Goal: Information Seeking & Learning: Learn about a topic

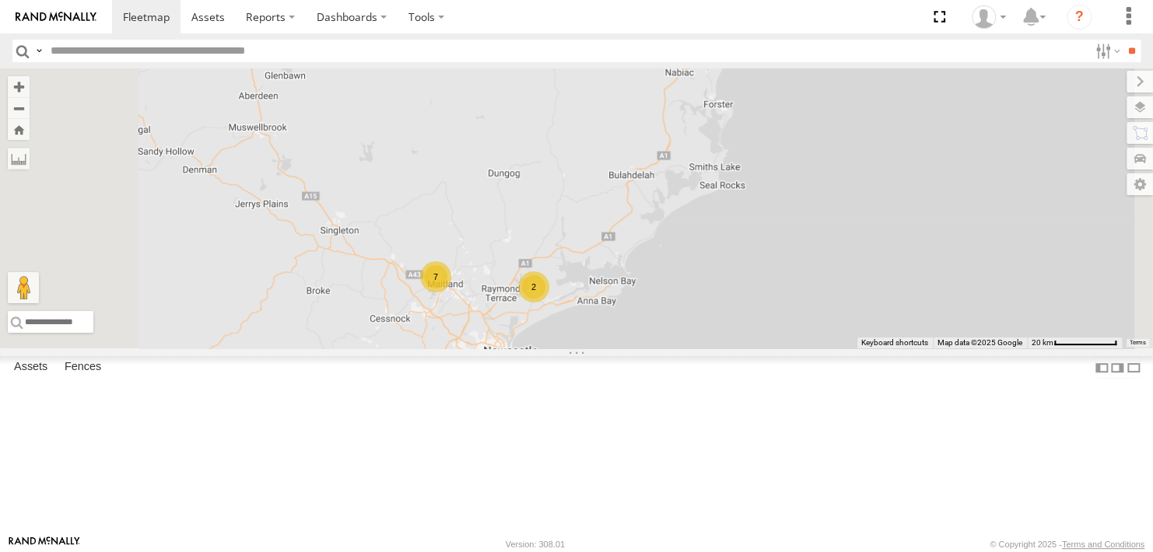
click at [0, 0] on div "ELK65A - Hilux All Assets" at bounding box center [0, 0] width 0 height 0
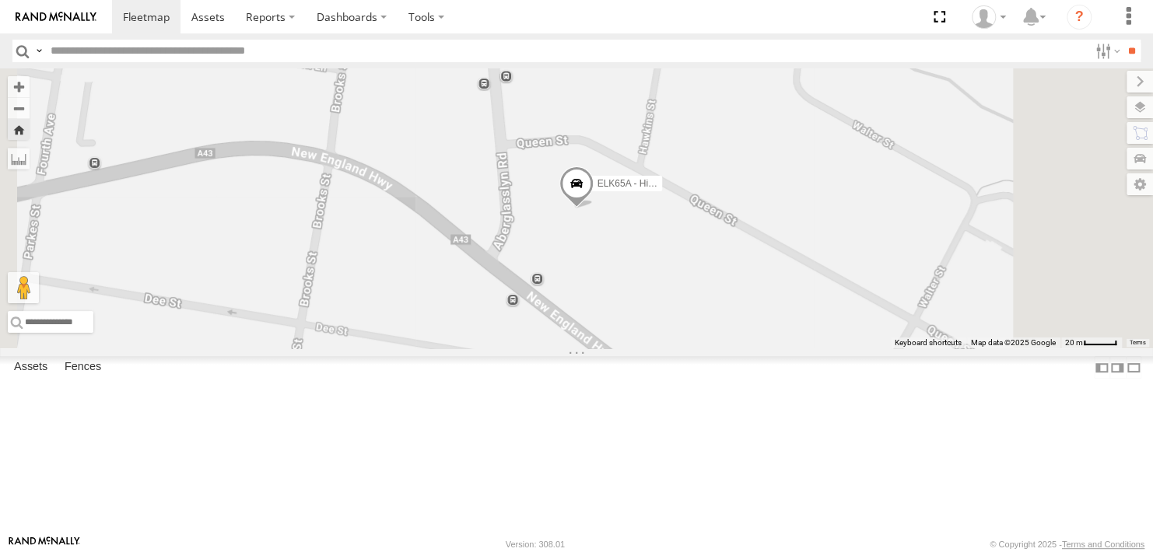
click at [0, 0] on span at bounding box center [0, 0] width 0 height 0
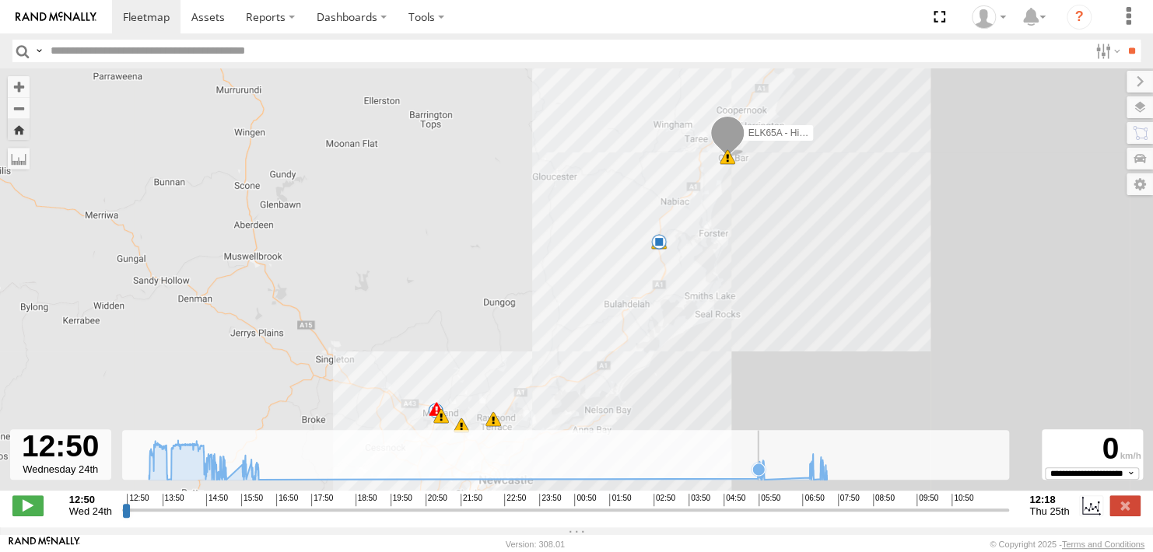
click at [758, 475] on icon at bounding box center [758, 469] width 12 height 12
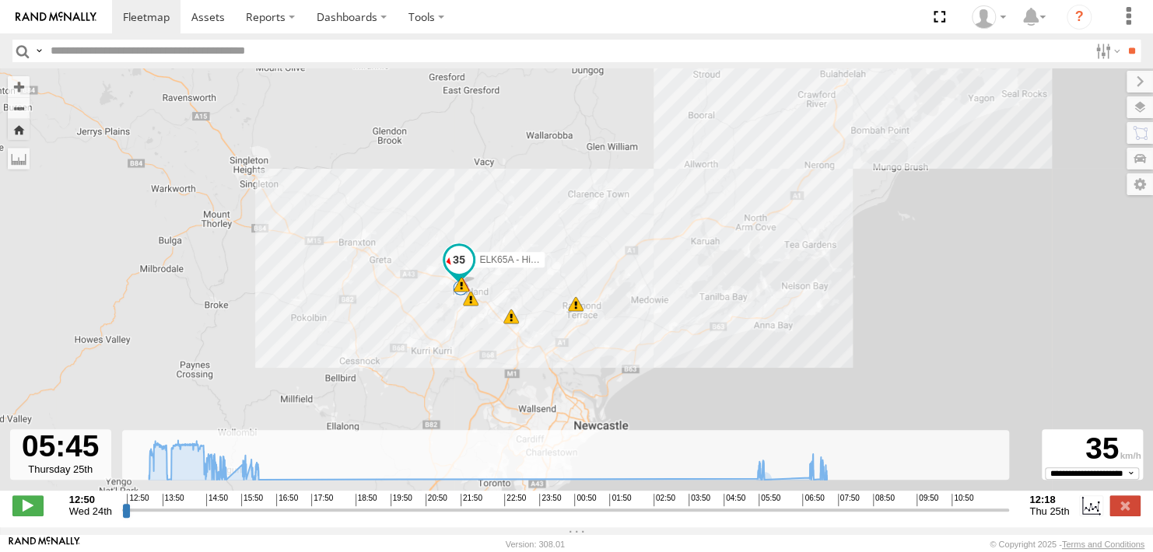
drag, startPoint x: 449, startPoint y: 333, endPoint x: 470, endPoint y: 160, distance: 173.9
click at [470, 160] on div "ELK65A - Hilux 13:21 Wed 13:49 Wed 13:52 Wed 14:54 Wed 15:05 Wed 6 6 15:19 Wed 6" at bounding box center [576, 287] width 1153 height 439
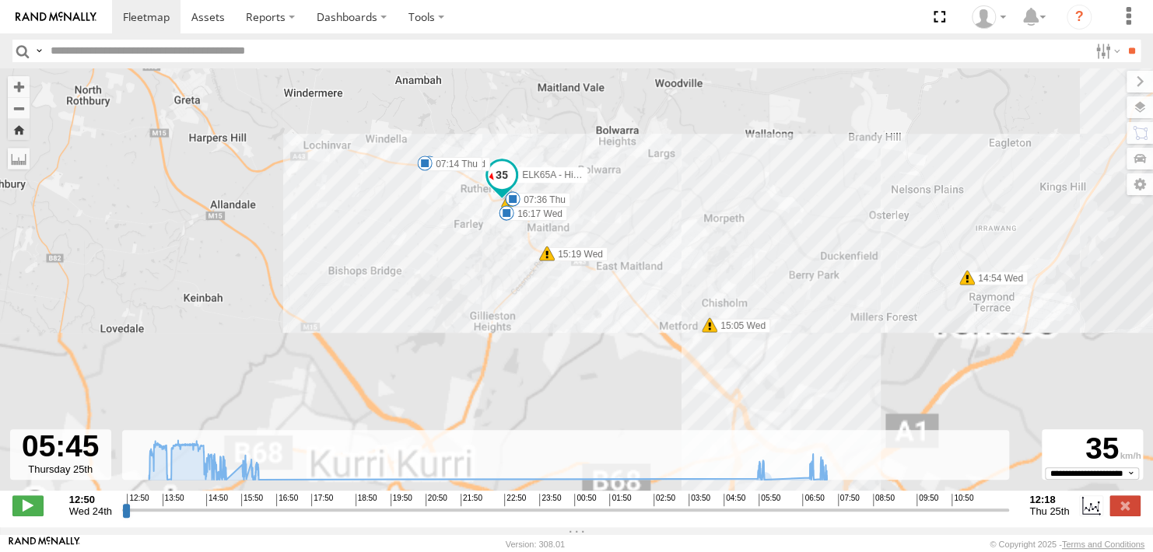
drag, startPoint x: 478, startPoint y: 329, endPoint x: 496, endPoint y: 26, distance: 303.9
click at [496, 26] on body at bounding box center [576, 276] width 1153 height 552
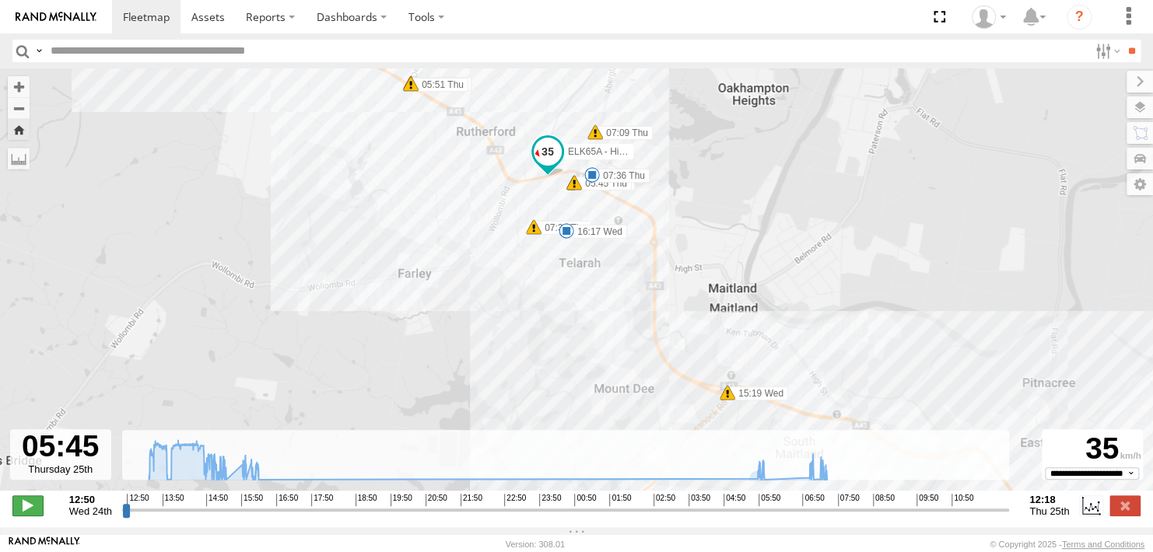
click at [25, 516] on span at bounding box center [27, 505] width 31 height 20
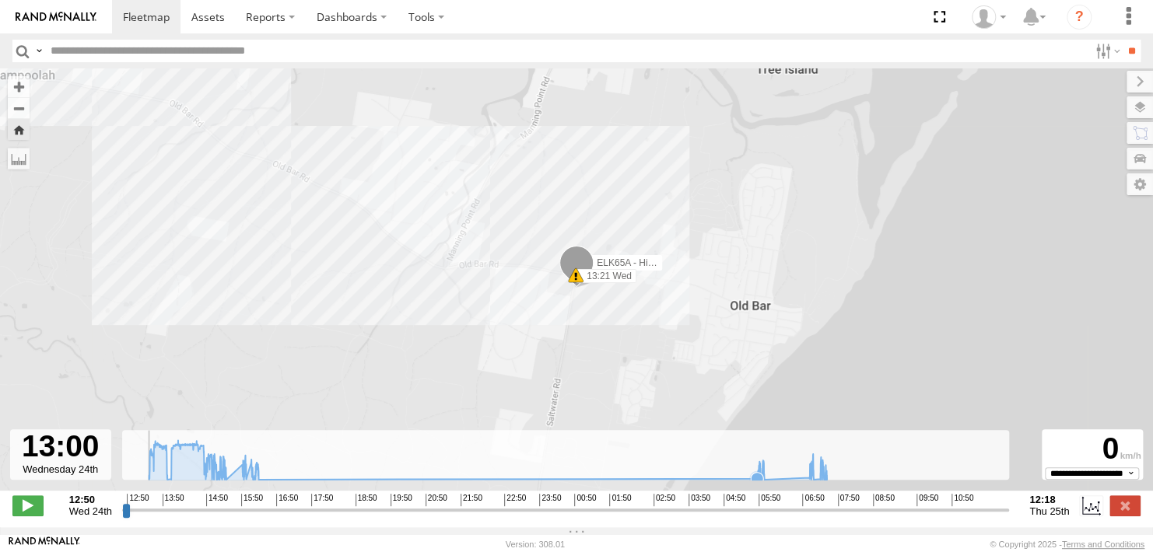
click at [756, 483] on icon at bounding box center [757, 478] width 12 height 12
click at [758, 478] on icon at bounding box center [757, 472] width 12 height 12
click at [762, 474] on icon at bounding box center [762, 466] width 16 height 16
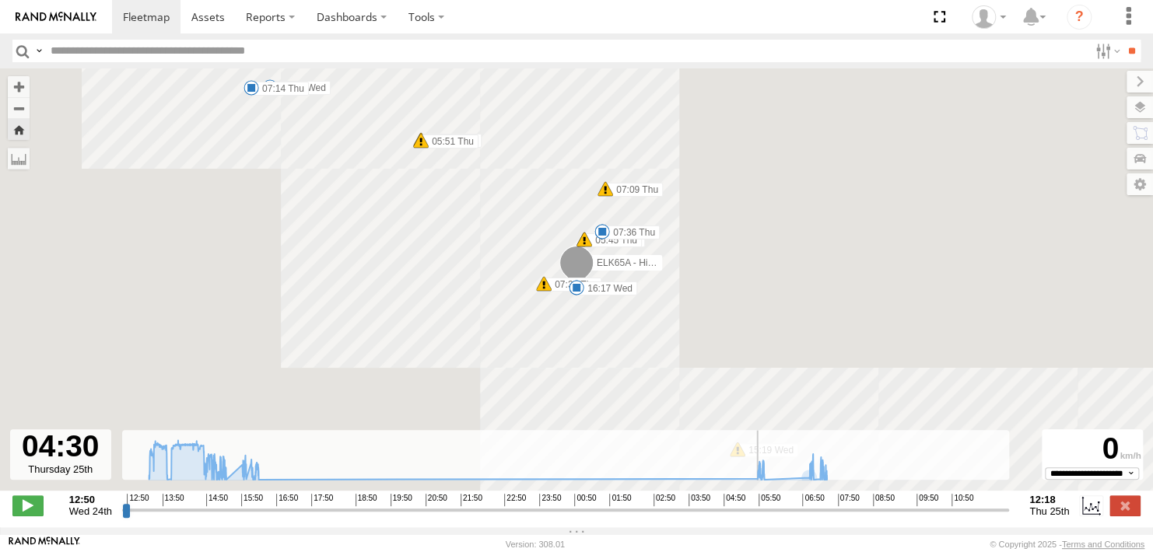
click at [712, 517] on input "range" at bounding box center [565, 509] width 887 height 15
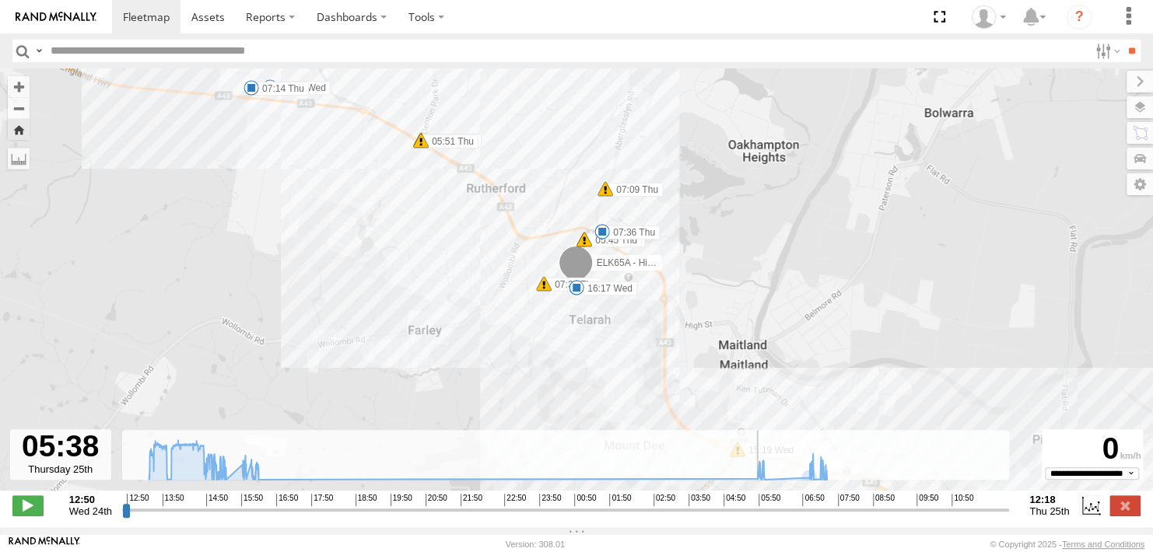
click at [754, 517] on input "range" at bounding box center [565, 509] width 887 height 15
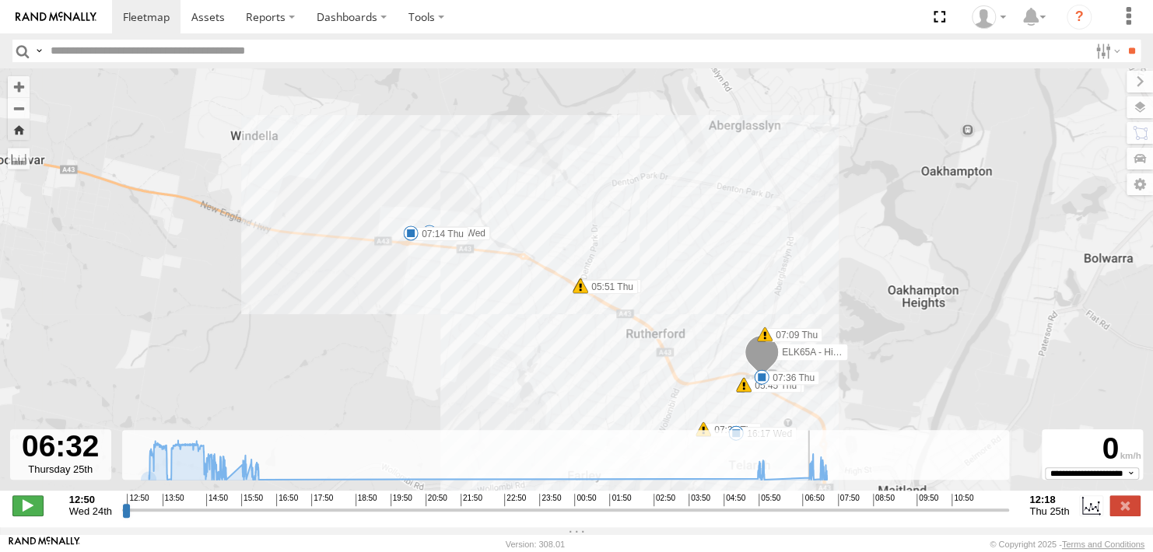
click at [29, 516] on span at bounding box center [27, 505] width 31 height 20
type input "**********"
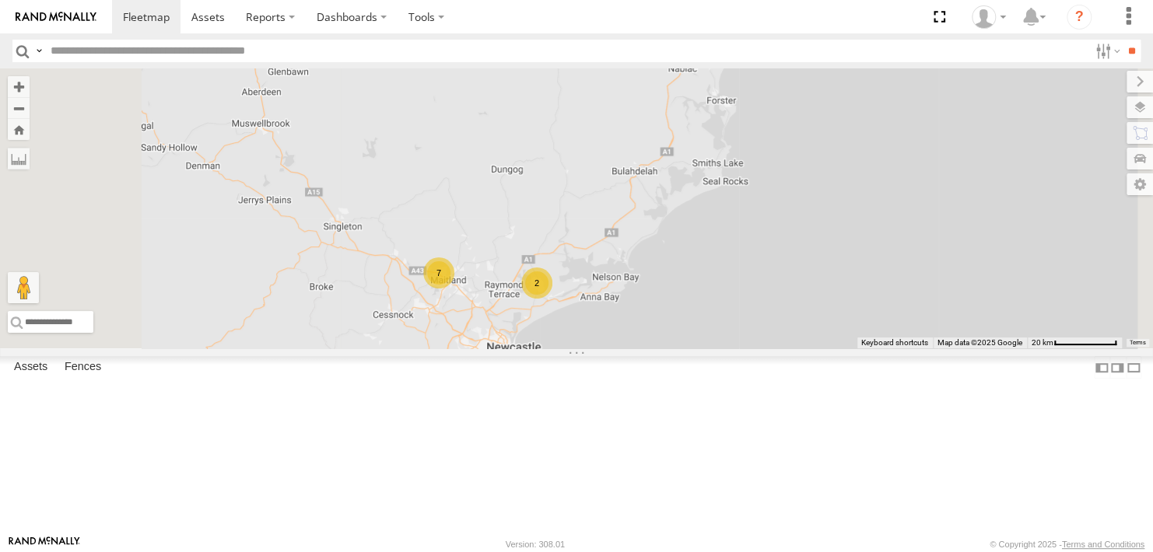
click at [0, 0] on div "ELK65A - Hilux" at bounding box center [0, 0] width 0 height 0
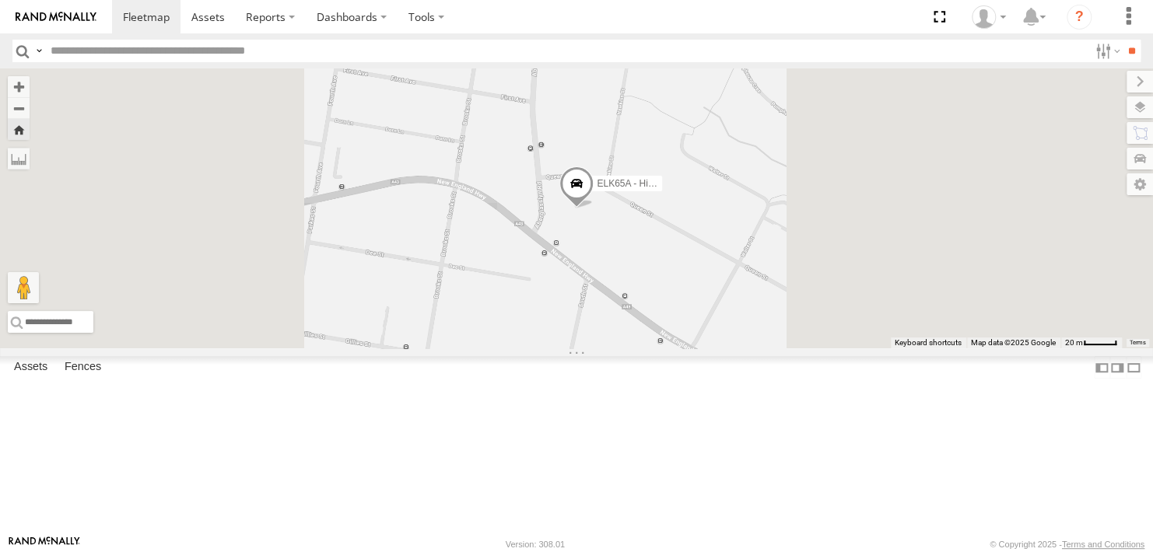
click at [0, 0] on span at bounding box center [0, 0] width 0 height 0
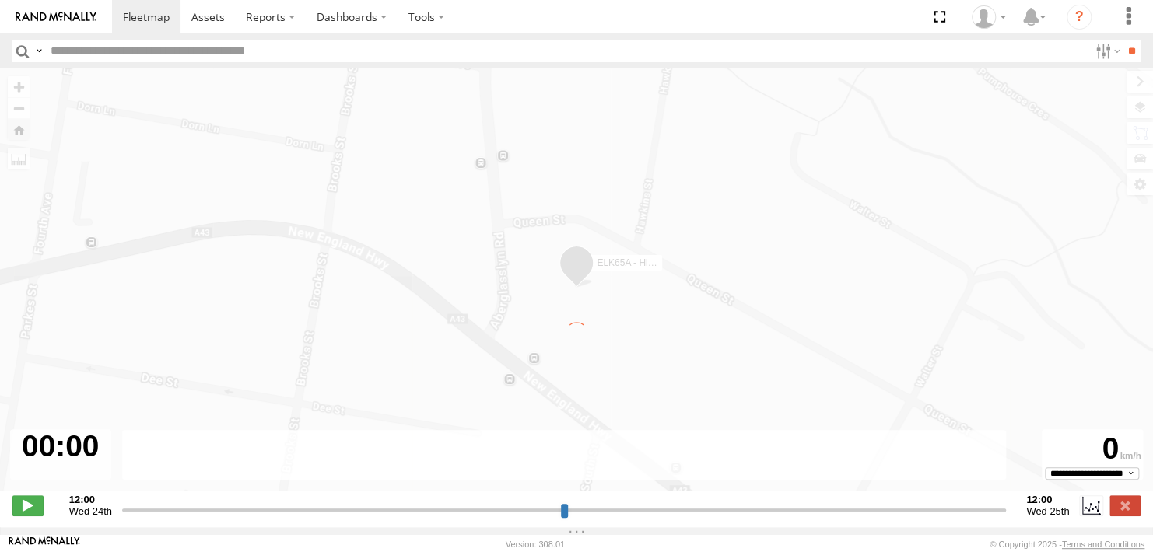
type input "**********"
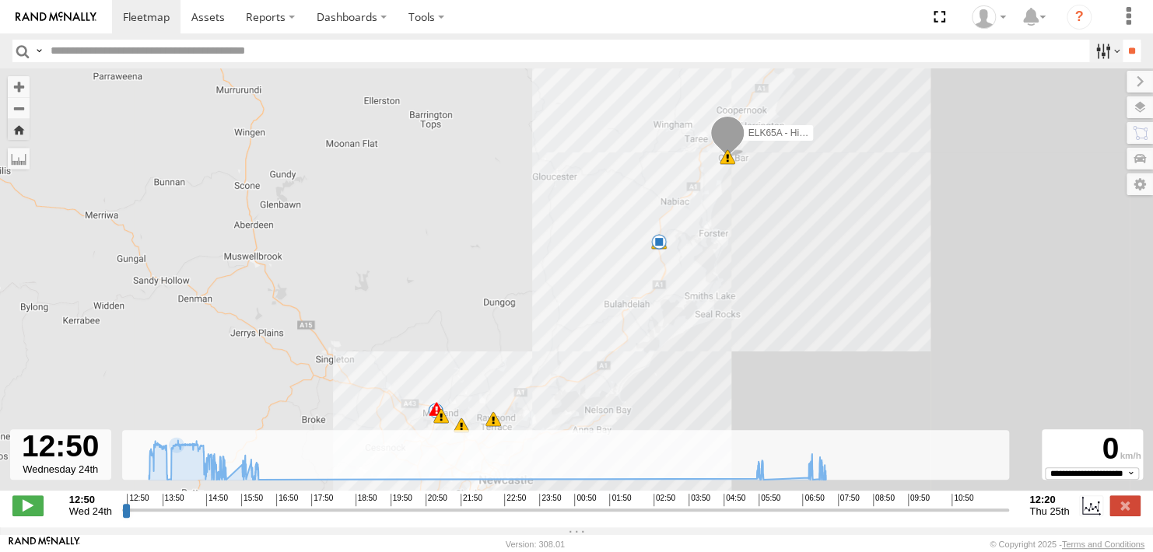
click at [1102, 54] on label at bounding box center [1105, 51] width 33 height 23
click at [1099, 54] on label at bounding box center [1105, 51] width 33 height 23
click at [355, 12] on label "Dashboards" at bounding box center [352, 16] width 92 height 33
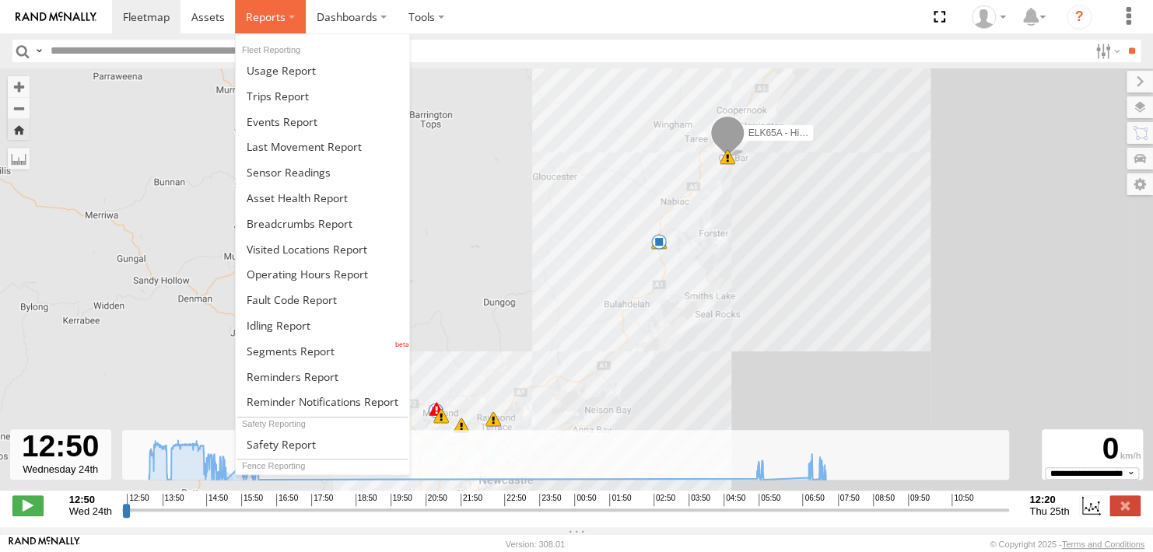
click at [274, 15] on span at bounding box center [266, 16] width 40 height 15
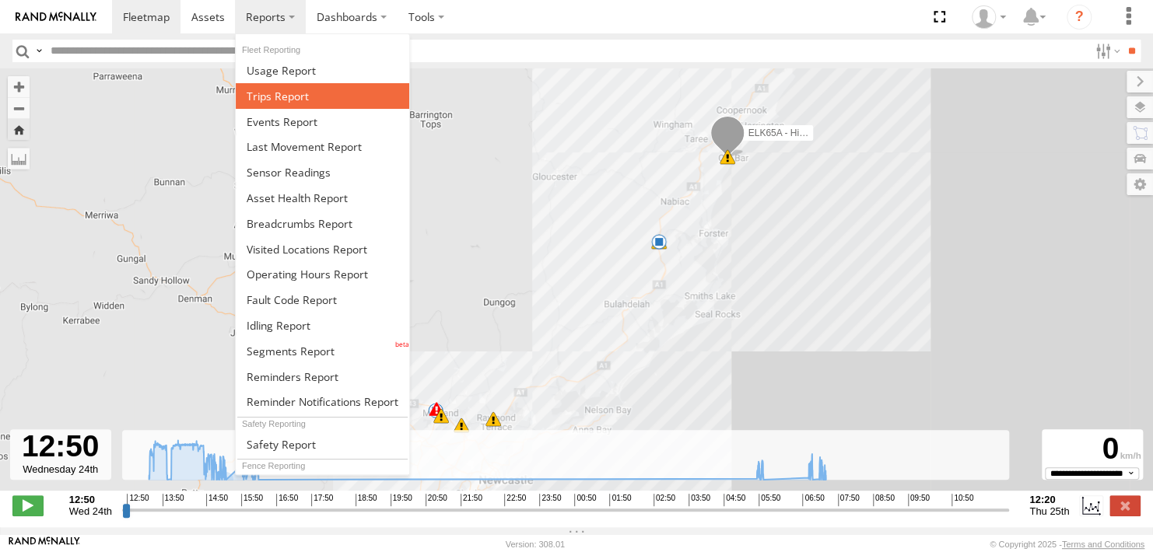
click at [284, 93] on span at bounding box center [278, 96] width 62 height 15
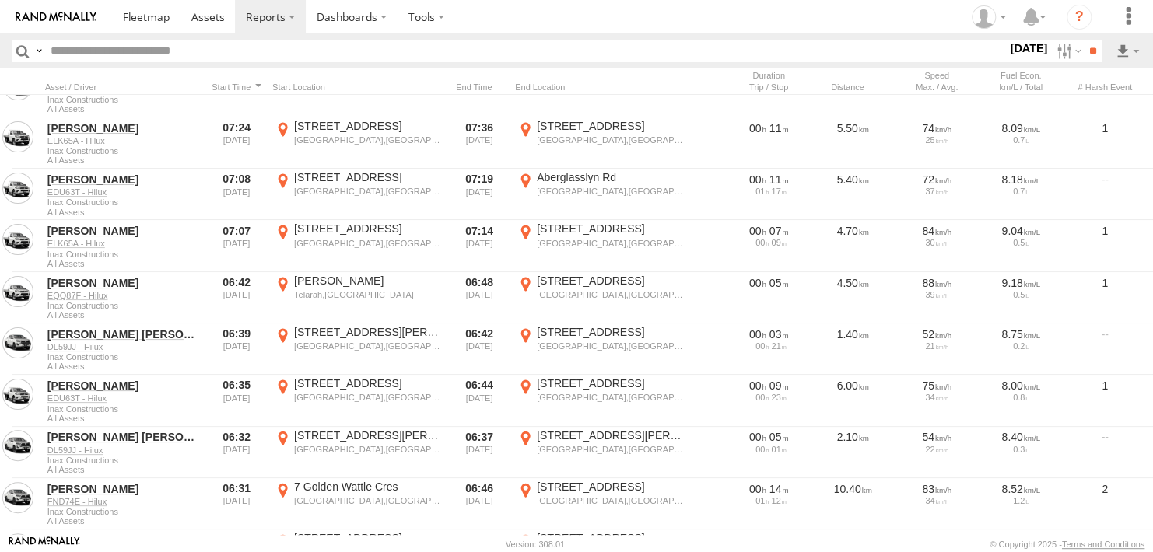
scroll to position [1702, 0]
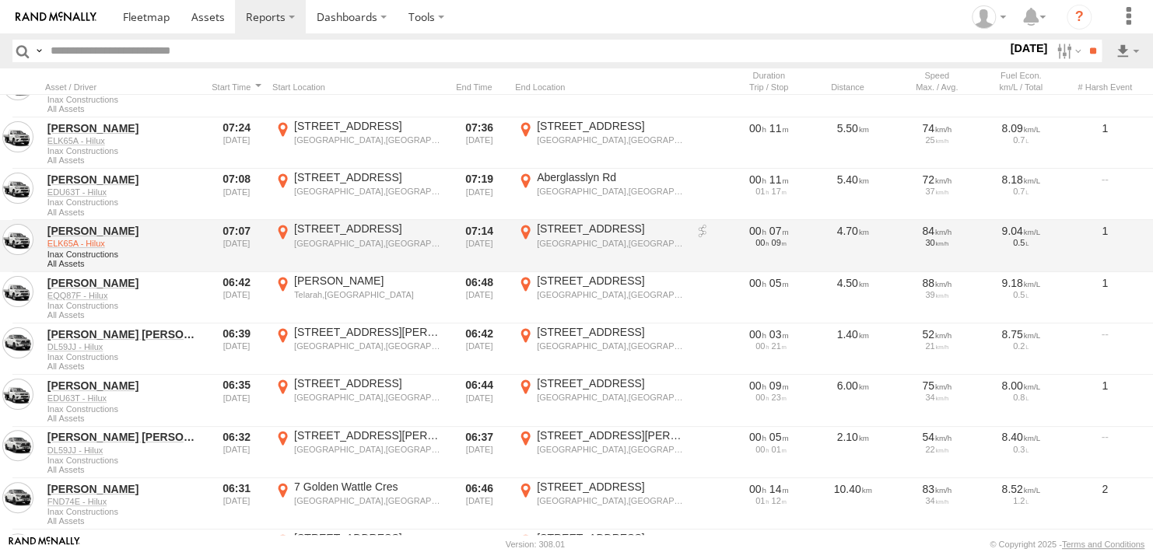
click at [72, 240] on link "ELK65A - Hilux" at bounding box center [122, 243] width 151 height 11
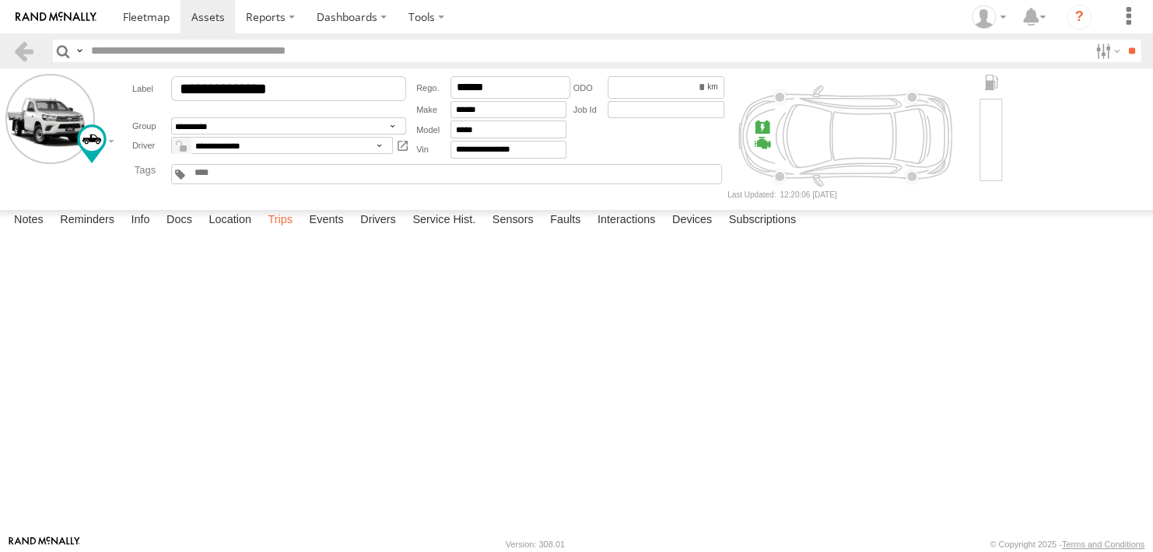
click at [282, 232] on label "Trips" at bounding box center [280, 221] width 40 height 22
click at [0, 0] on link at bounding box center [0, 0] width 0 height 0
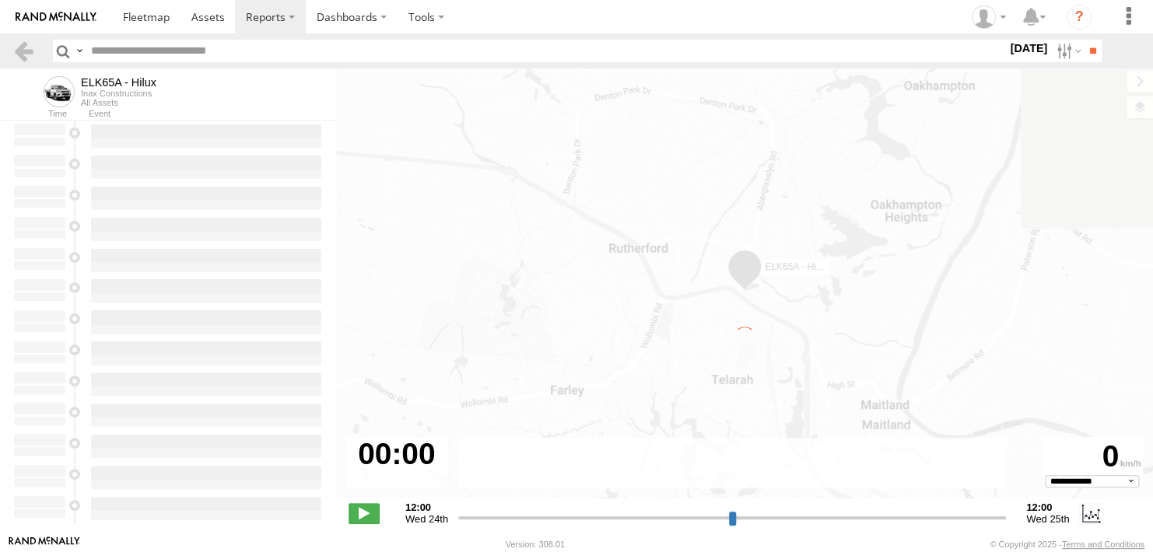
type input "**********"
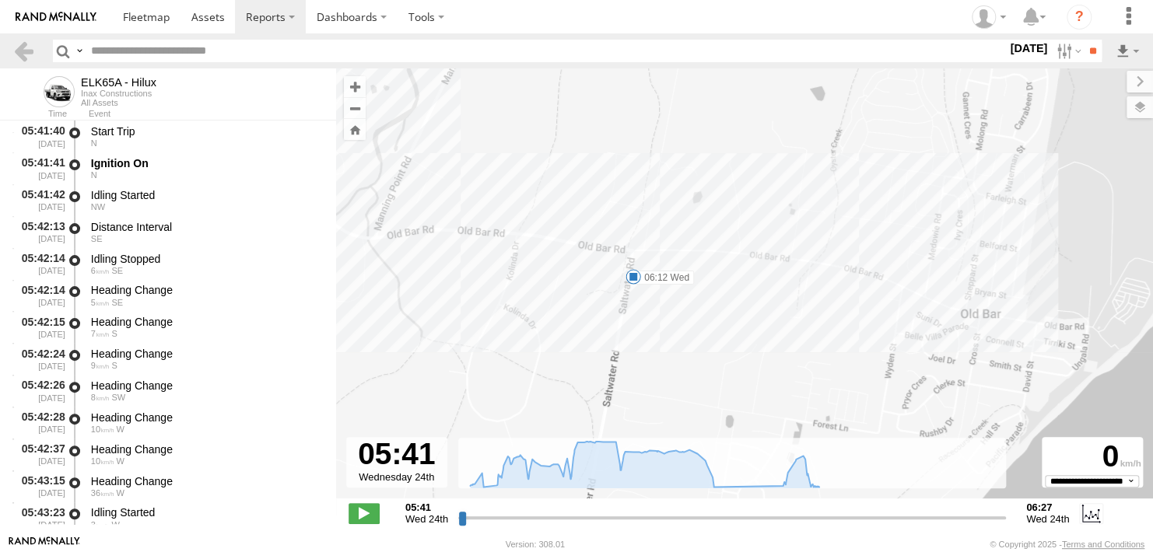
drag, startPoint x: 916, startPoint y: 411, endPoint x: 551, endPoint y: 281, distance: 387.2
click at [551, 281] on div "ELK65A - Hilux 05:55 Wed 06:12 Wed" at bounding box center [744, 291] width 817 height 446
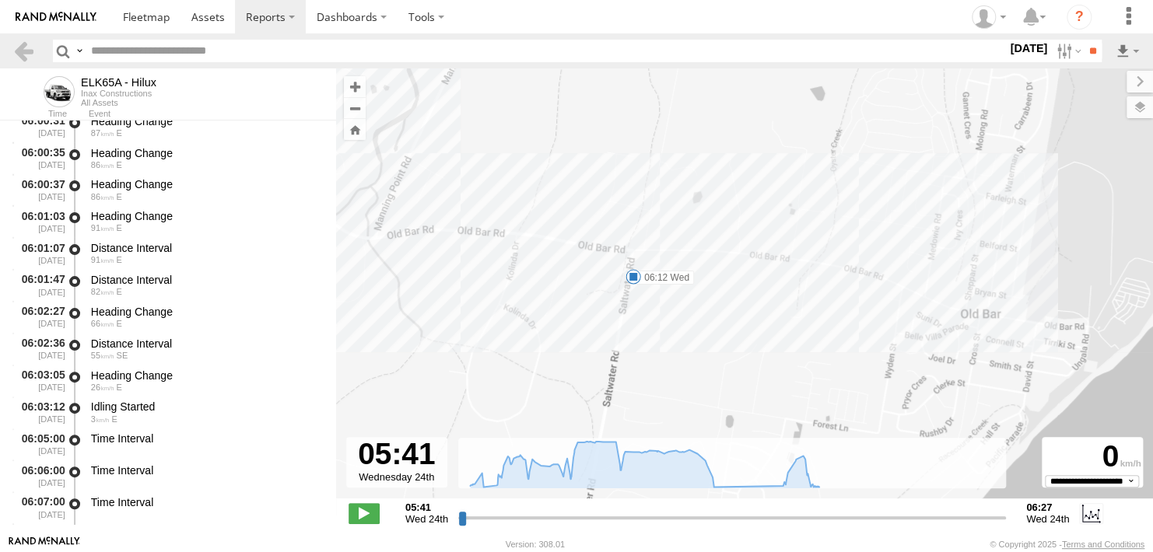
scroll to position [4177, 0]
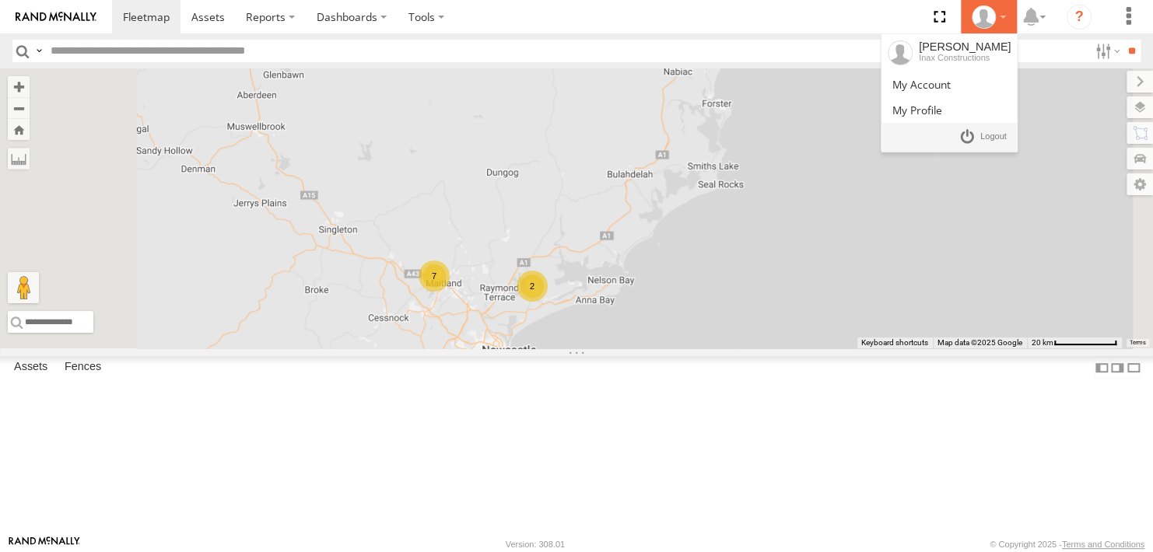
click at [999, 16] on div at bounding box center [988, 16] width 45 height 23
click at [996, 17] on div at bounding box center [988, 16] width 45 height 23
